Goal: Task Accomplishment & Management: Manage account settings

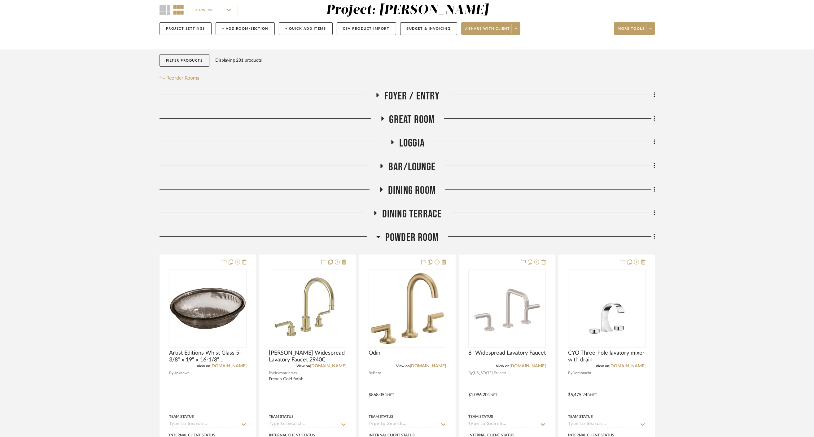
scroll to position [10, 0]
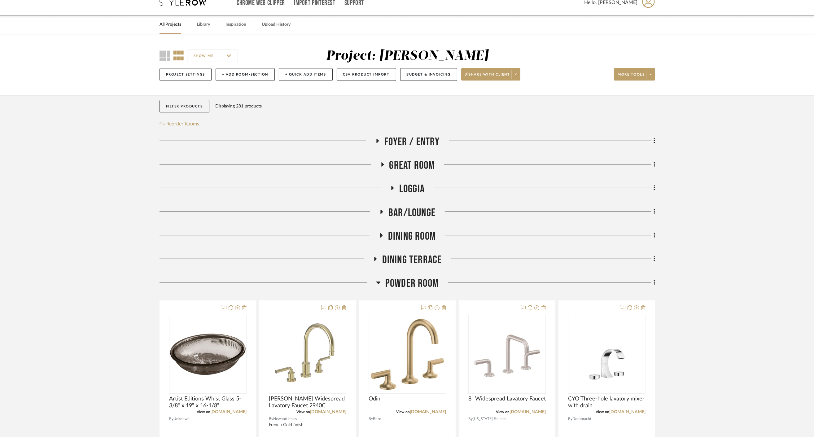
click at [405, 285] on span "Powder Room" at bounding box center [411, 283] width 53 height 13
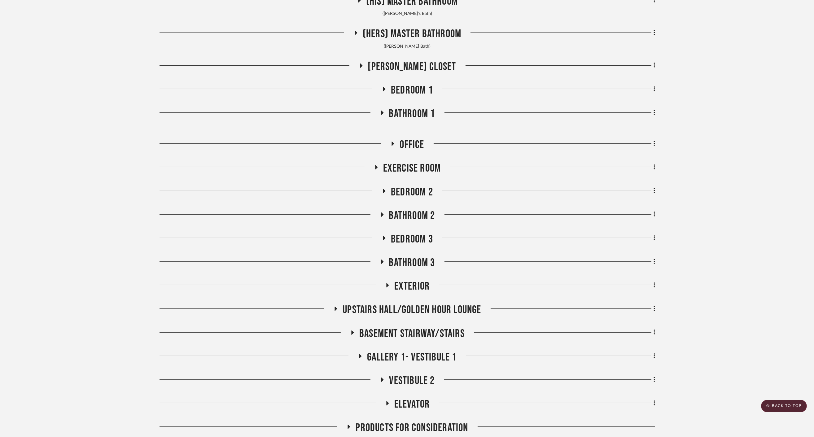
scroll to position [457, 0]
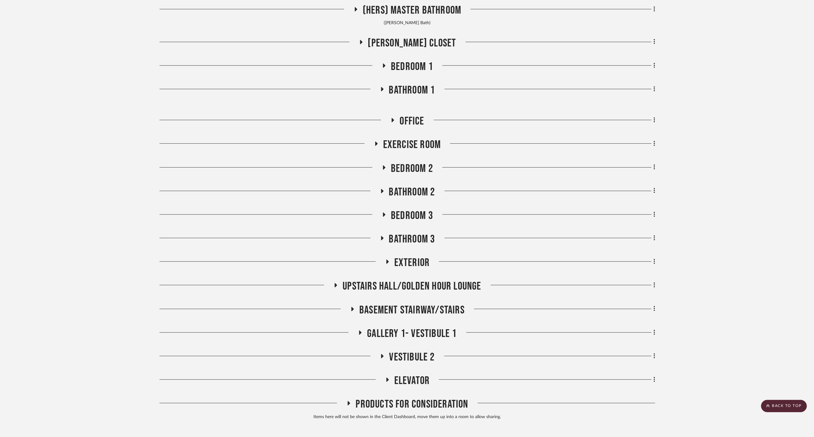
click at [417, 259] on span "Exterior" at bounding box center [412, 262] width 36 height 13
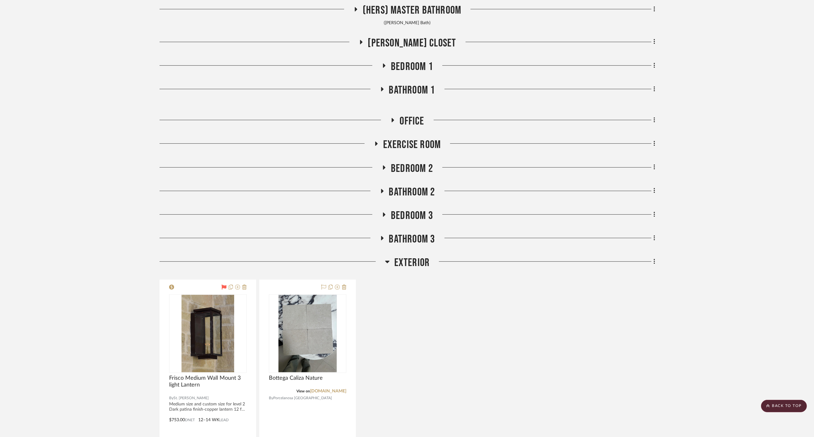
click at [417, 259] on span "Exterior" at bounding box center [412, 262] width 36 height 13
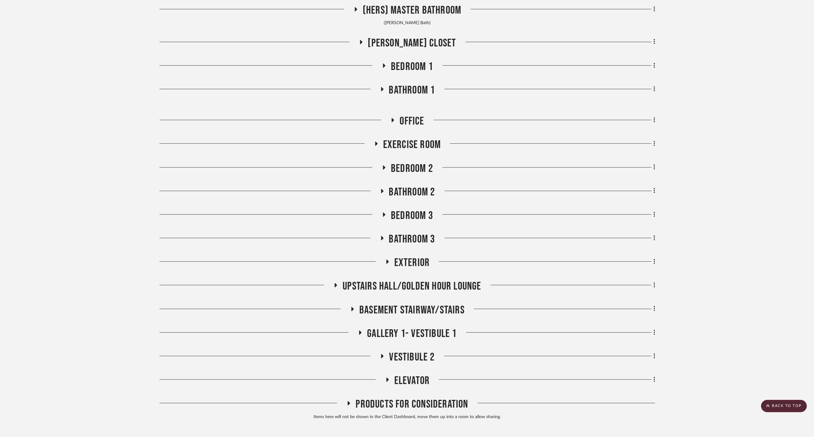
click at [410, 137] on div "Foyer / Entry Great Room Loggia Bar/Lounge Dining Room Dining Terrace Powder Ro…" at bounding box center [408, 55] width 496 height 735
click at [409, 143] on span "Exercise Room" at bounding box center [412, 144] width 58 height 13
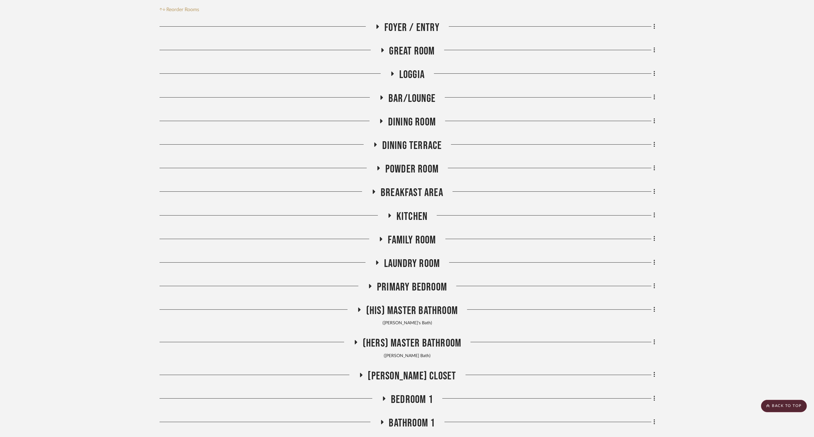
scroll to position [113, 0]
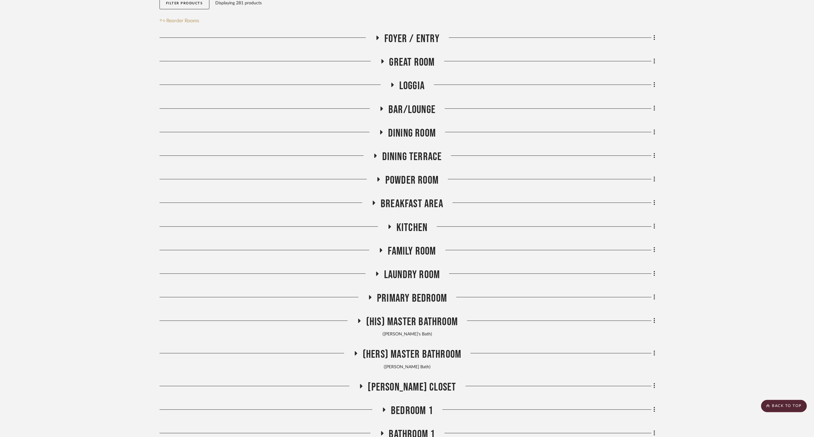
click at [415, 88] on span "Loggia" at bounding box center [411, 85] width 25 height 13
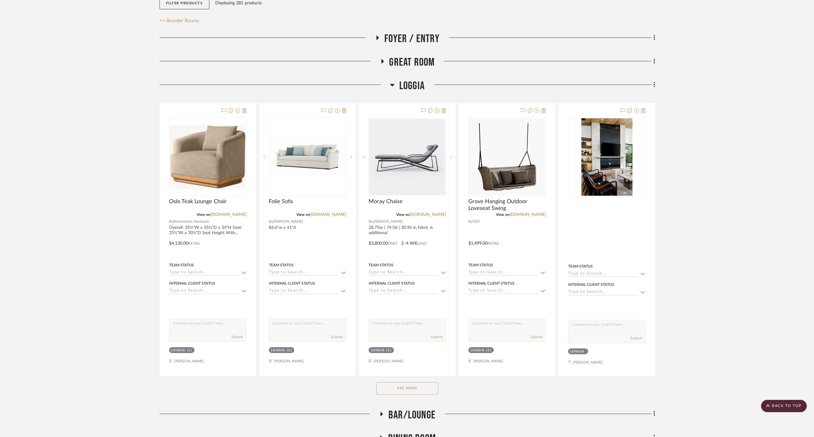
click at [415, 390] on button "See More" at bounding box center [407, 388] width 62 height 12
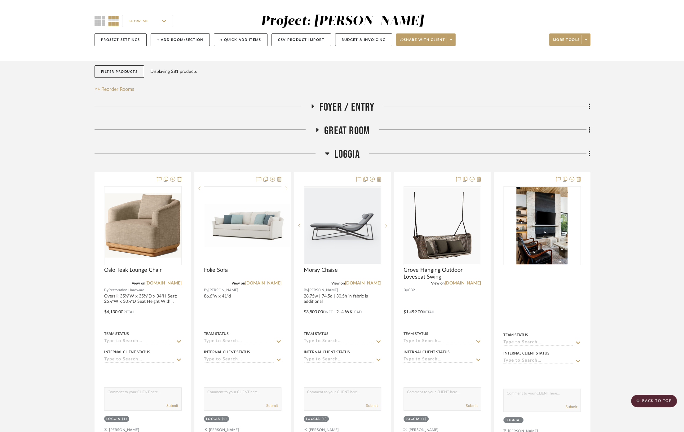
scroll to position [45, 0]
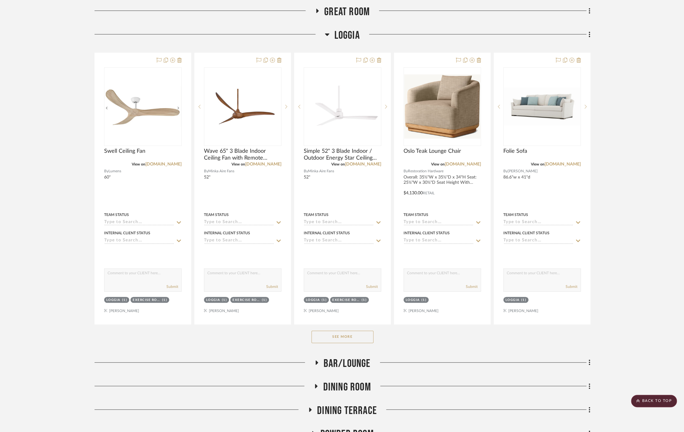
scroll to position [103, 0]
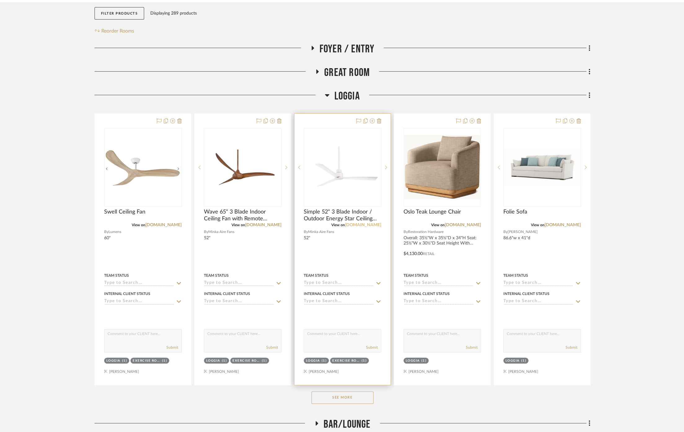
click at [355, 225] on link "fergusonhome.com" at bounding box center [363, 225] width 36 height 4
click at [258, 223] on link "fergusonhome.com" at bounding box center [263, 225] width 36 height 4
click at [280, 121] on icon at bounding box center [279, 120] width 4 height 5
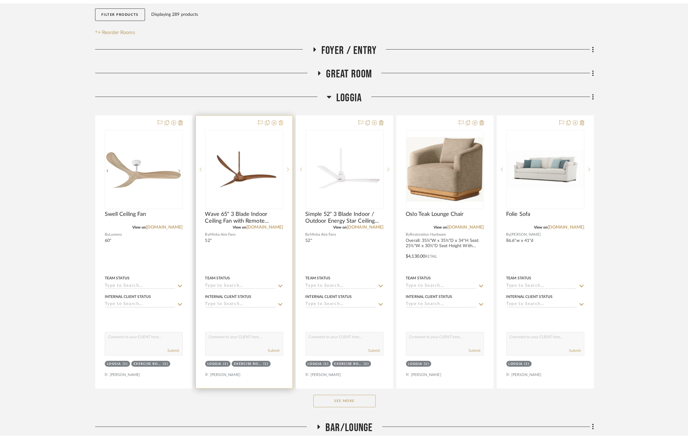
scroll to position [0, 0]
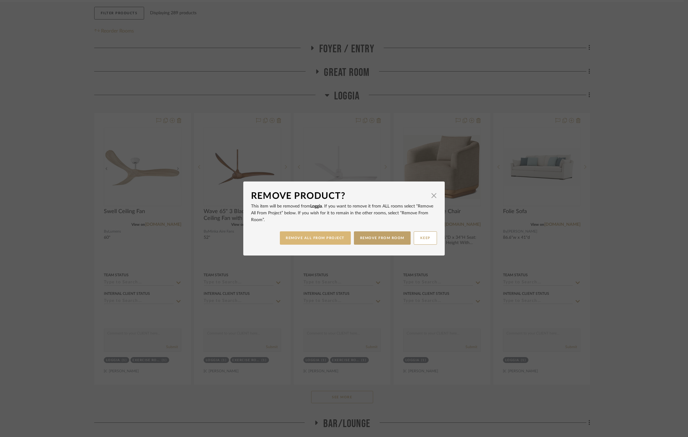
click at [315, 241] on button "REMOVE ALL FROM PROJECT" at bounding box center [315, 237] width 71 height 13
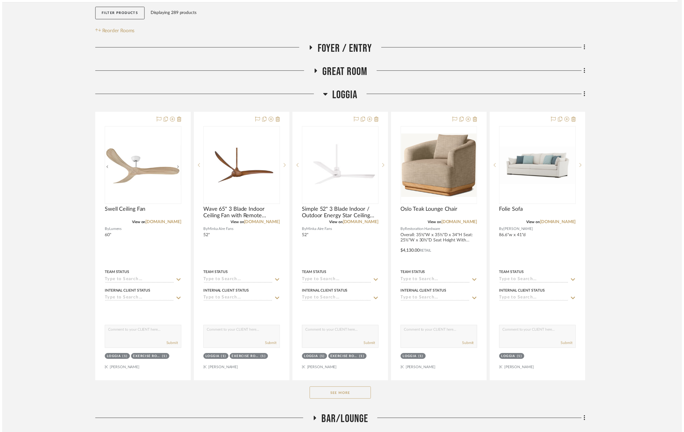
scroll to position [103, 0]
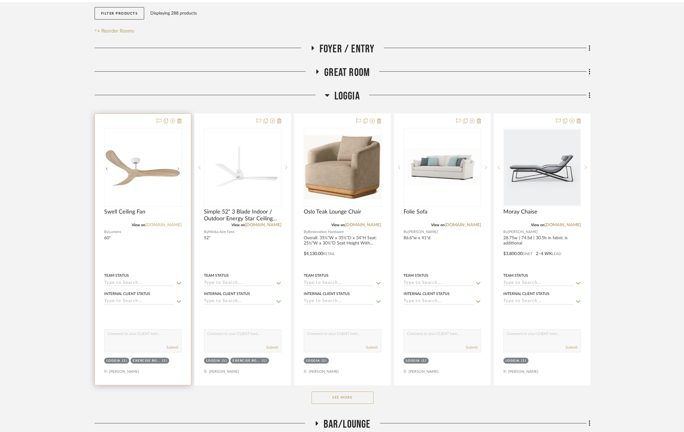
click at [166, 225] on link "lumens.com" at bounding box center [163, 225] width 36 height 4
